Goal: Task Accomplishment & Management: Use online tool/utility

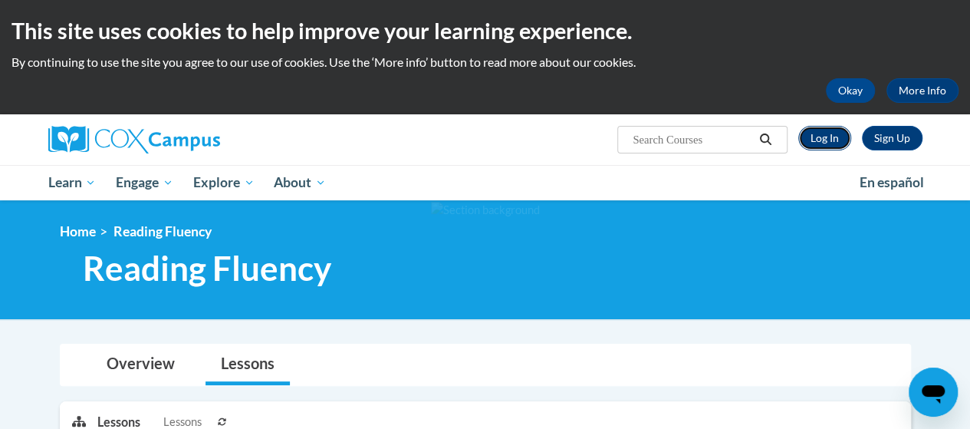
click at [826, 134] on link "Log In" at bounding box center [824, 138] width 53 height 25
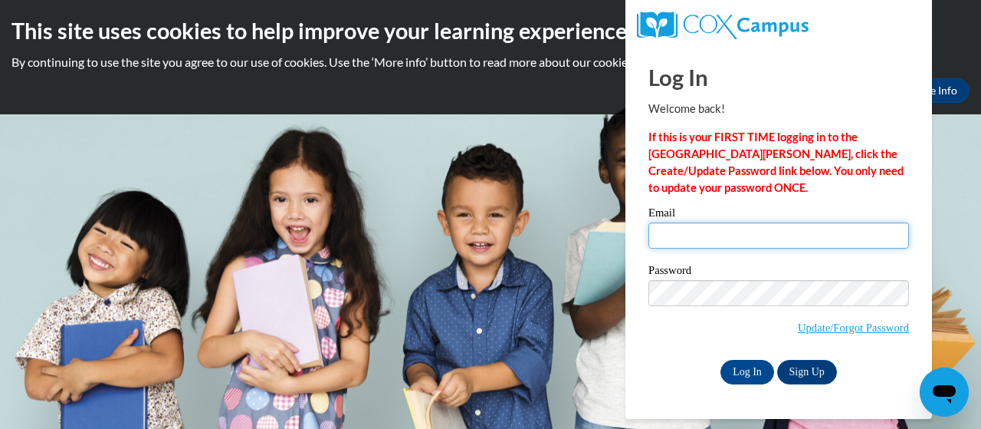
click at [888, 224] on input "Email" at bounding box center [779, 235] width 261 height 26
type input "rmiller@kippstrive.org"
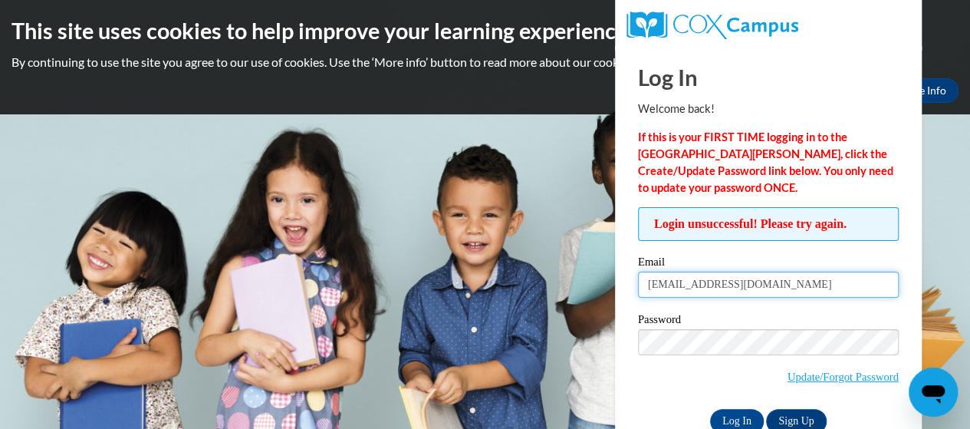
click at [728, 288] on input "rmiller@kippstrive.org" at bounding box center [768, 284] width 261 height 26
type input "rmiller@kippsatl.org"
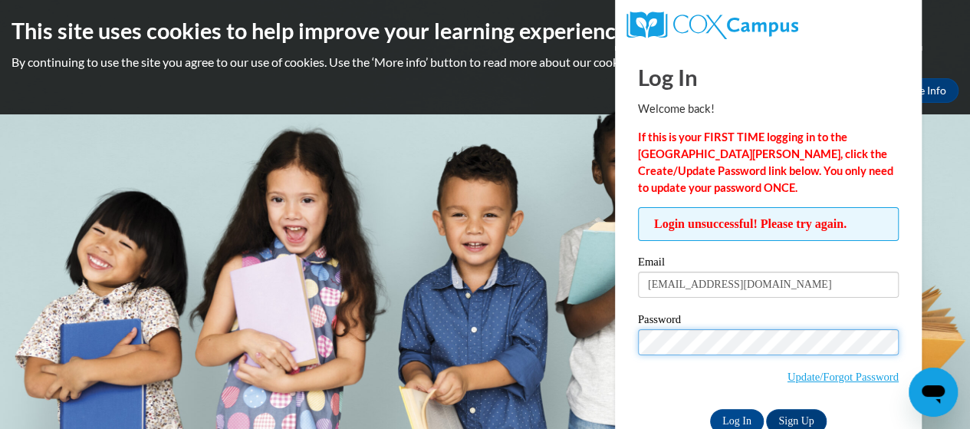
click at [710, 409] on input "Log In" at bounding box center [737, 421] width 54 height 25
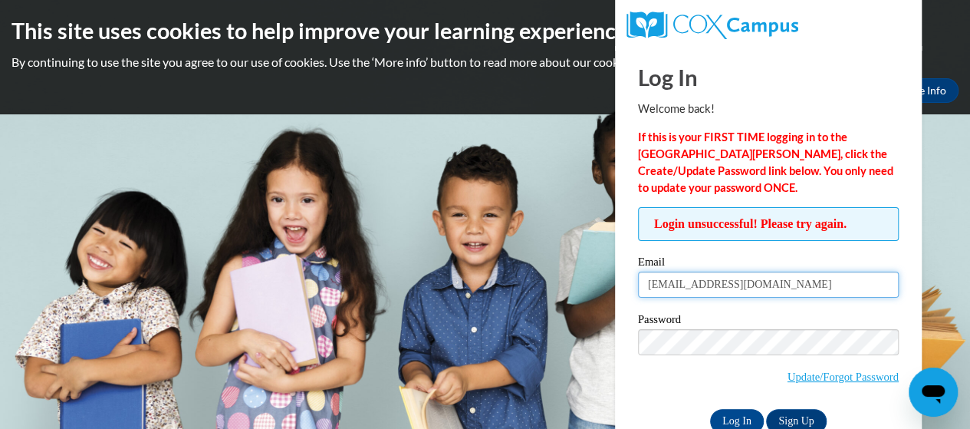
click at [711, 291] on input "rmiller@kippsatl.org" at bounding box center [768, 284] width 261 height 26
type input "rmiller@kippatl.org"
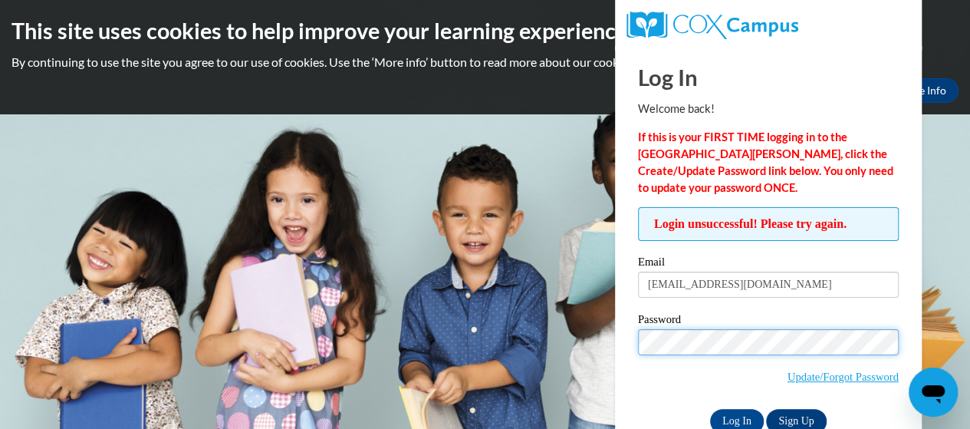
click at [710, 409] on input "Log In" at bounding box center [737, 421] width 54 height 25
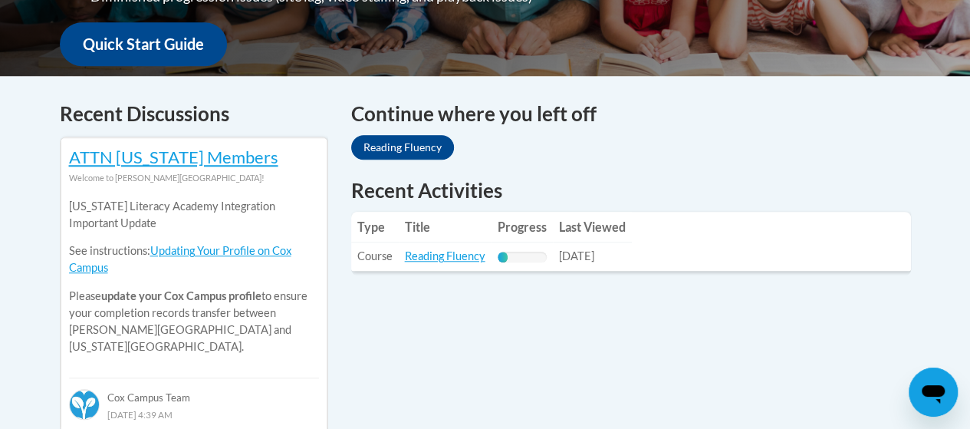
scroll to position [578, 0]
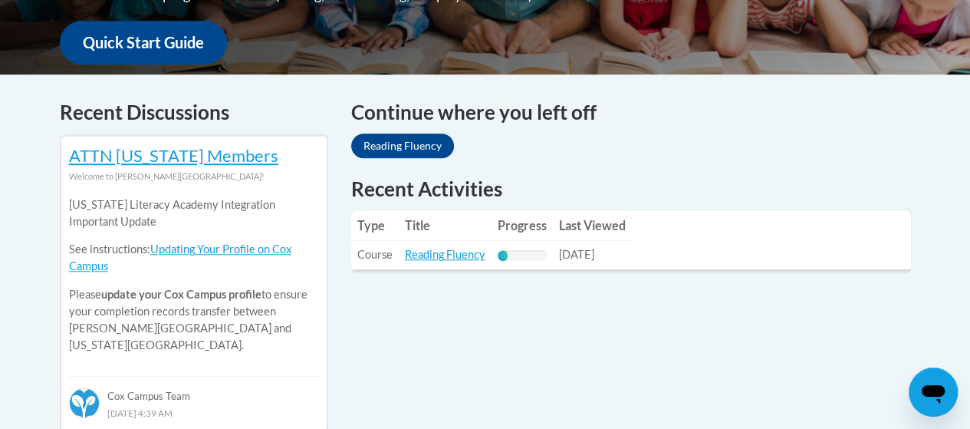
click at [464, 261] on td "Title: Reading Fluency" at bounding box center [445, 255] width 93 height 28
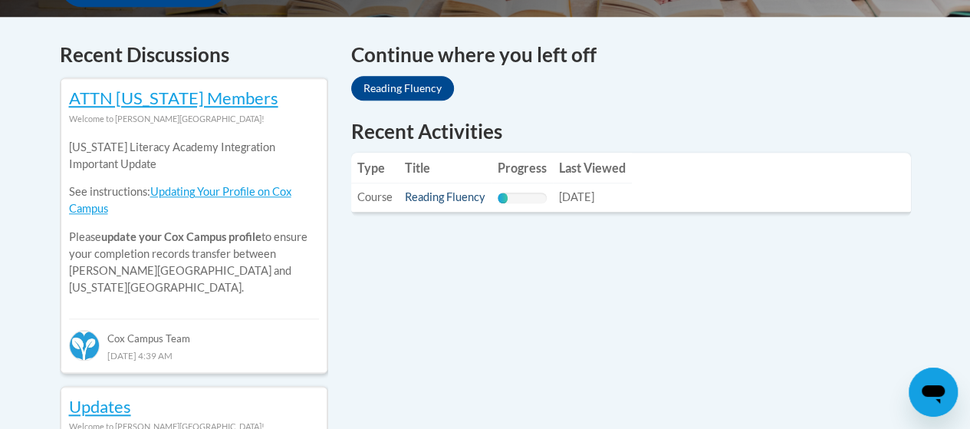
scroll to position [630, 0]
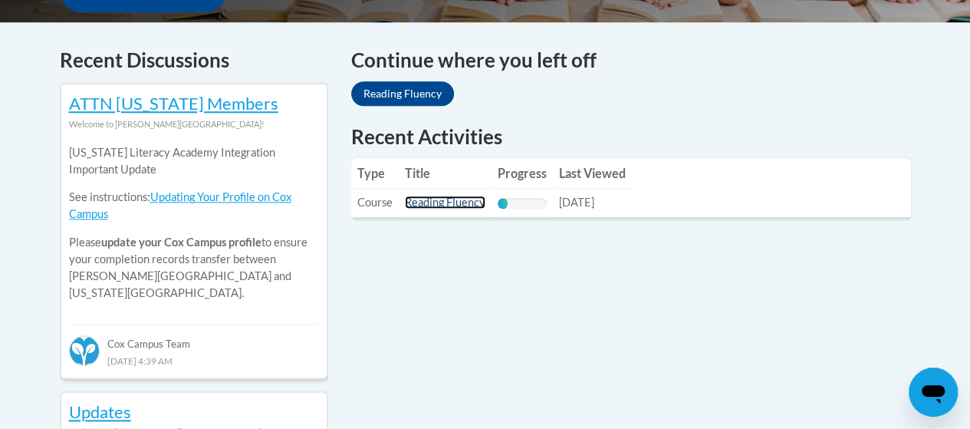
click at [442, 203] on link "Reading Fluency" at bounding box center [445, 202] width 81 height 13
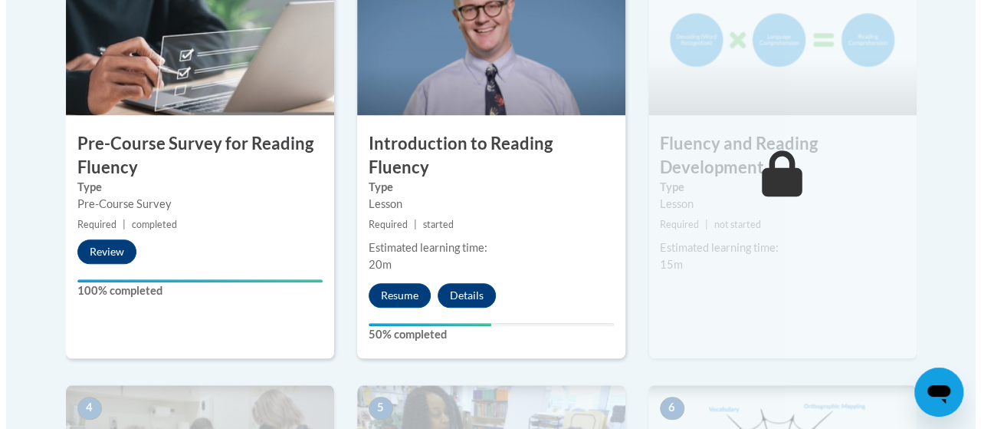
scroll to position [553, 0]
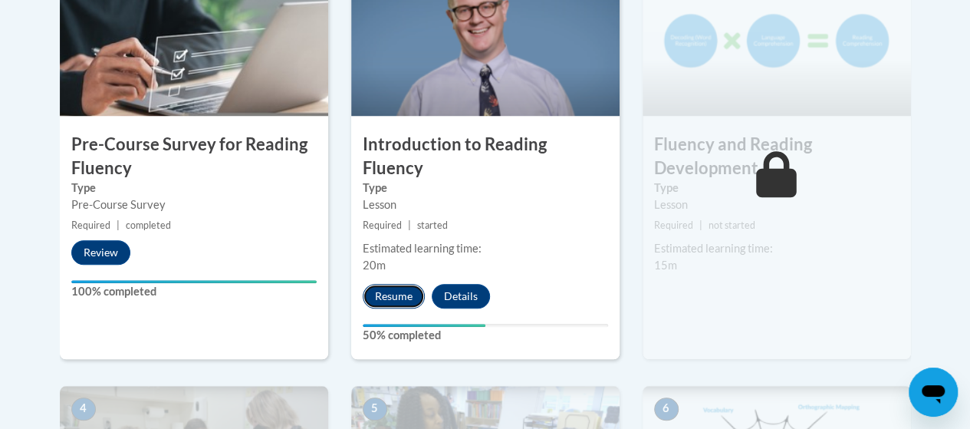
click at [389, 284] on button "Resume" at bounding box center [394, 296] width 62 height 25
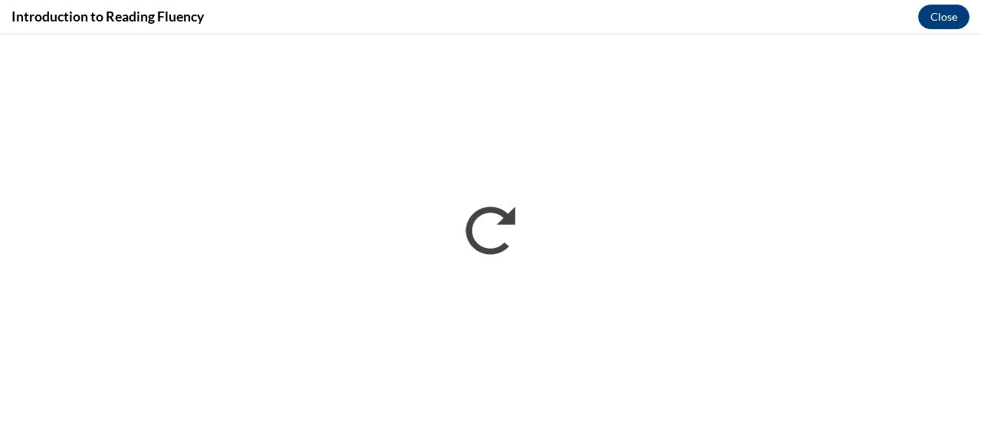
scroll to position [0, 0]
click at [933, 17] on button "Close" at bounding box center [944, 17] width 51 height 25
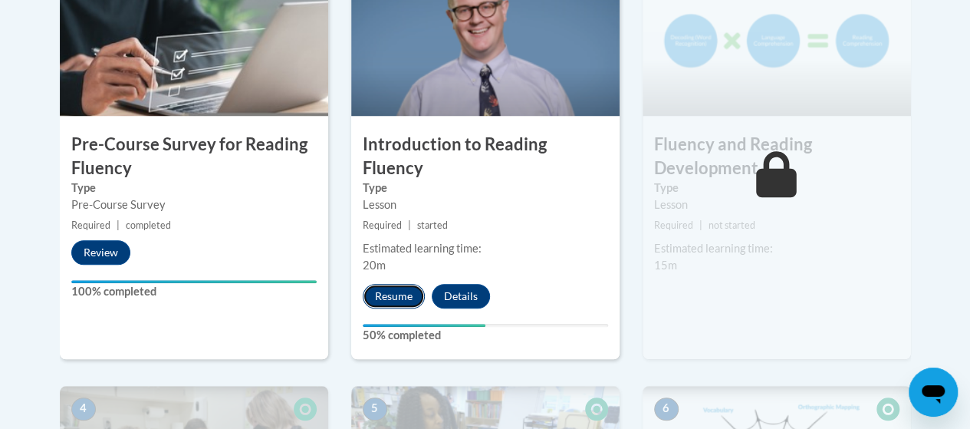
click at [408, 284] on button "Resume" at bounding box center [394, 296] width 62 height 25
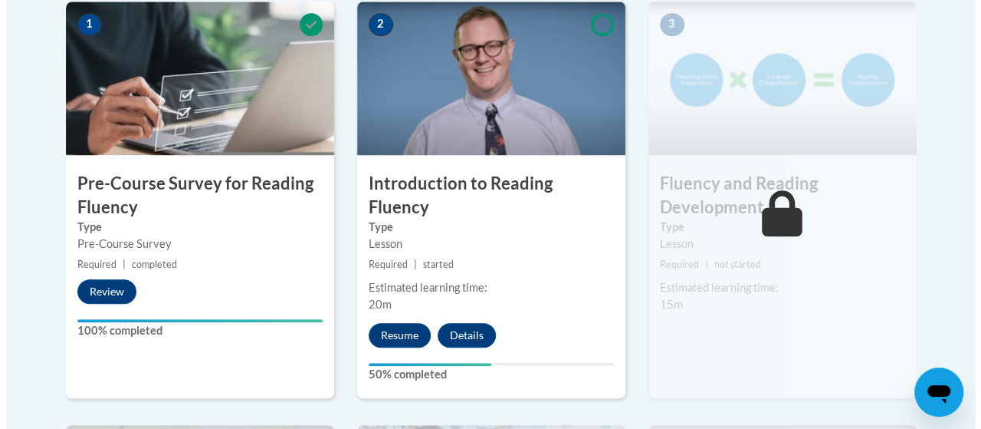
scroll to position [515, 0]
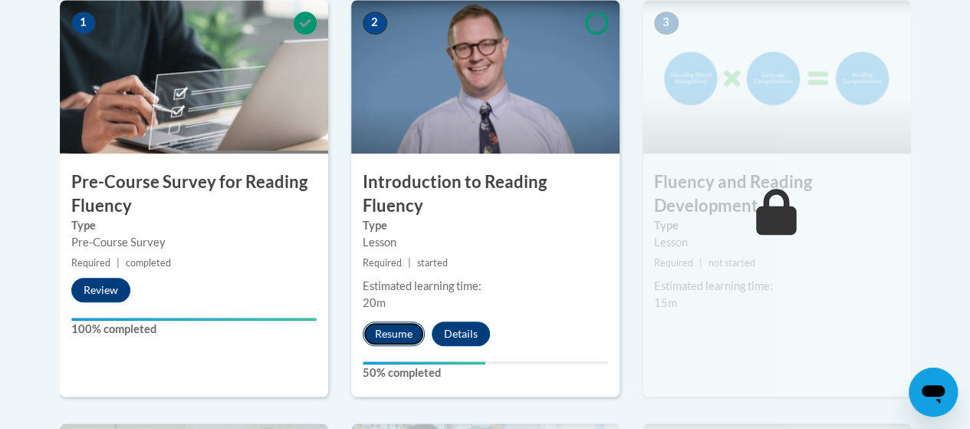
click at [399, 321] on button "Resume" at bounding box center [394, 333] width 62 height 25
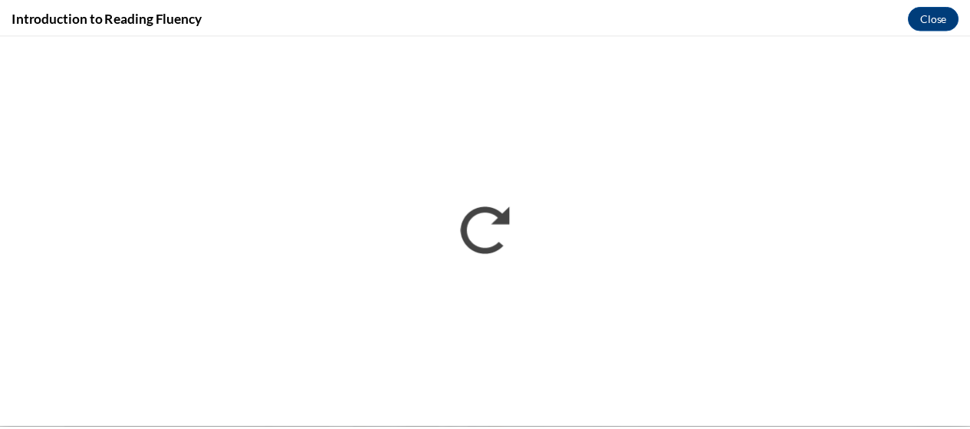
scroll to position [0, 0]
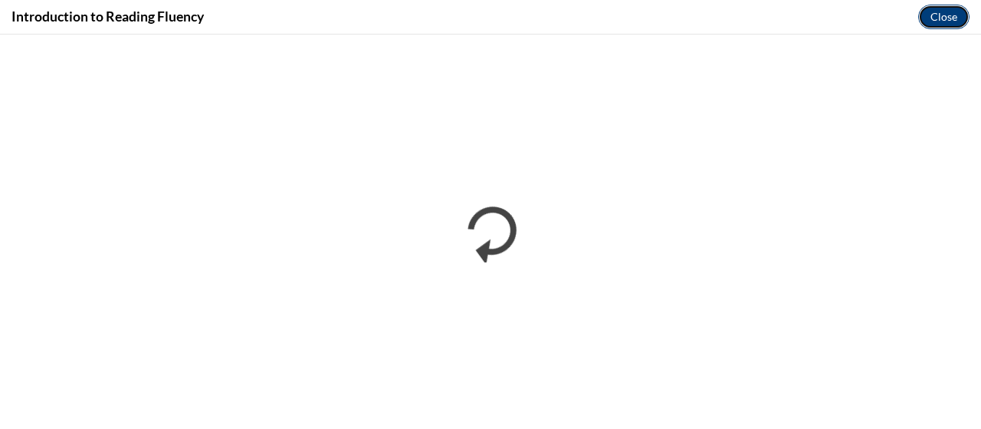
click at [935, 18] on button "Close" at bounding box center [944, 17] width 51 height 25
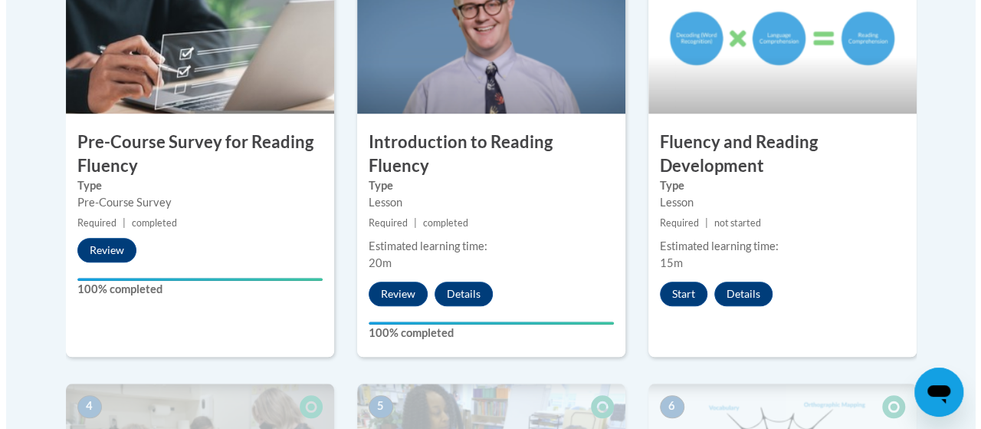
scroll to position [556, 0]
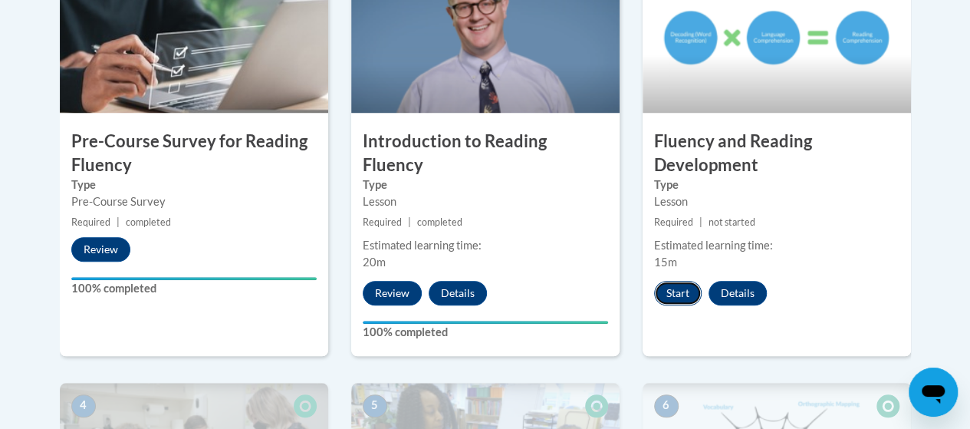
click at [666, 293] on button "Start" at bounding box center [678, 293] width 48 height 25
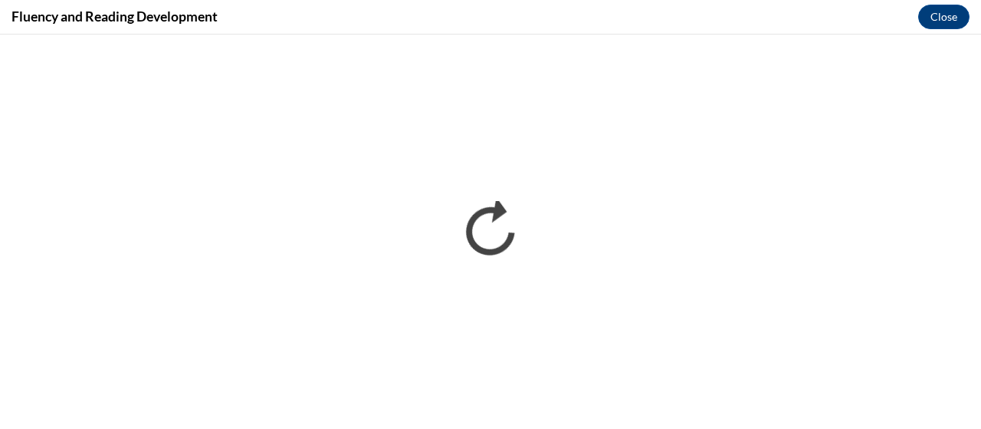
scroll to position [0, 0]
